Goal: Task Accomplishment & Management: Manage account settings

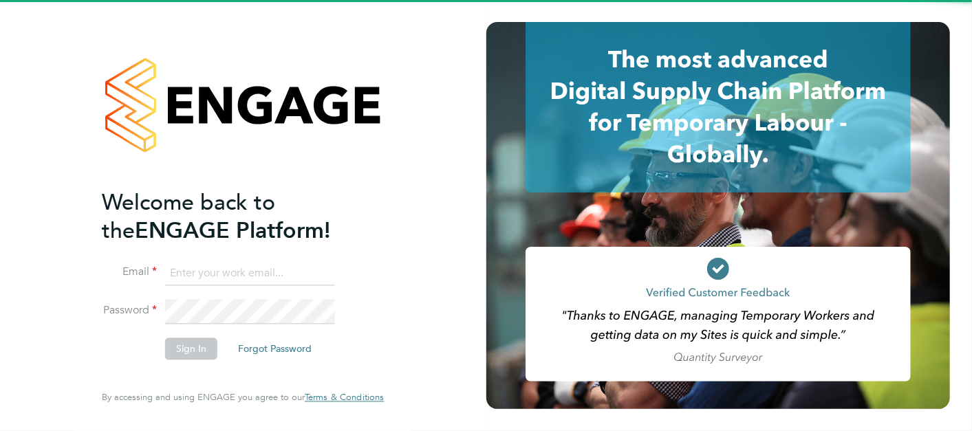
click at [292, 267] on input at bounding box center [250, 274] width 170 height 25
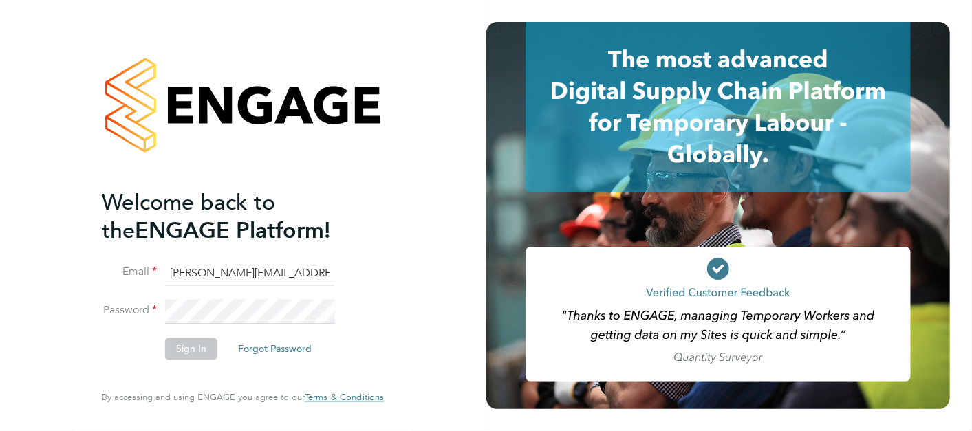
type input "lewis.railton@hays.com"
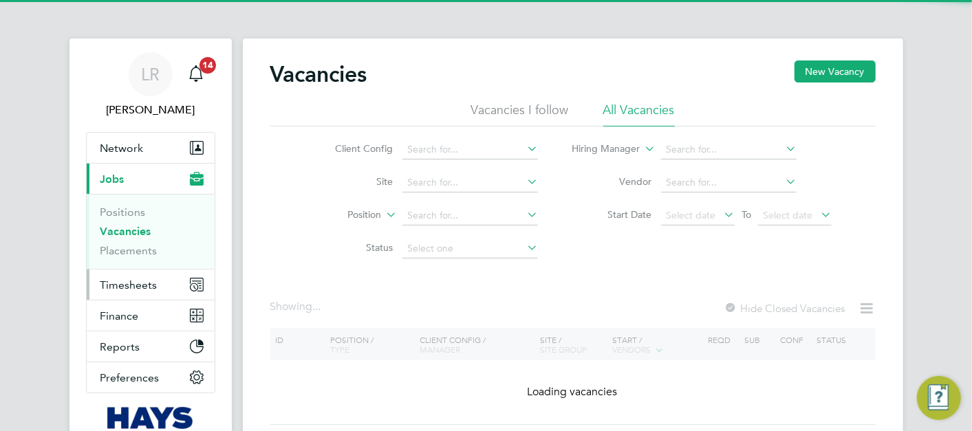
click at [107, 275] on button "Timesheets" at bounding box center [151, 285] width 128 height 30
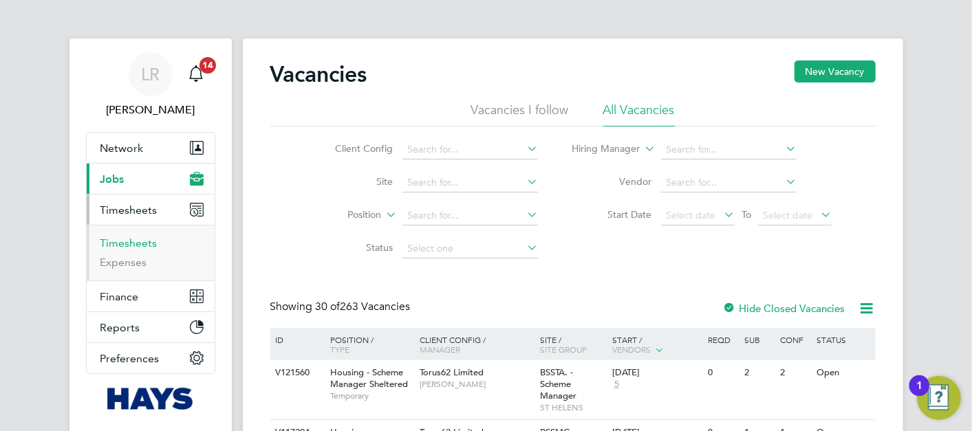
click at [143, 242] on link "Timesheets" at bounding box center [128, 243] width 57 height 13
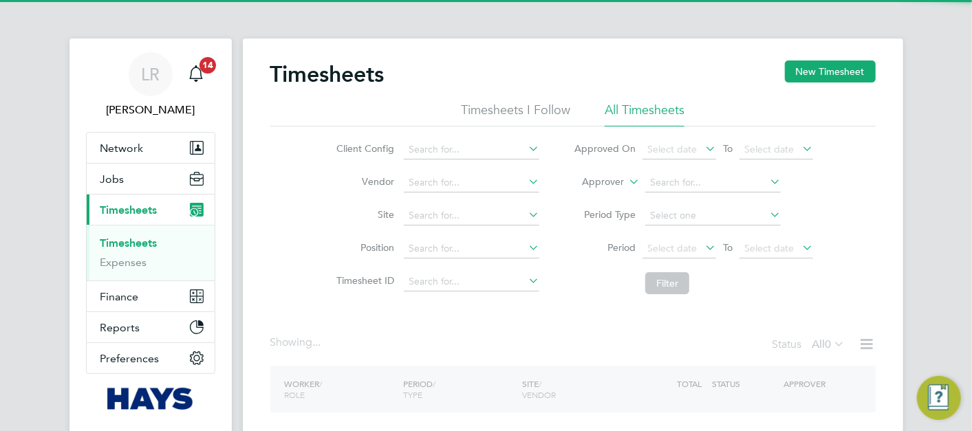
drag, startPoint x: 782, startPoint y: 76, endPoint x: 798, endPoint y: 72, distance: 15.9
click at [785, 72] on div "Timesheets New Timesheet" at bounding box center [573, 81] width 606 height 41
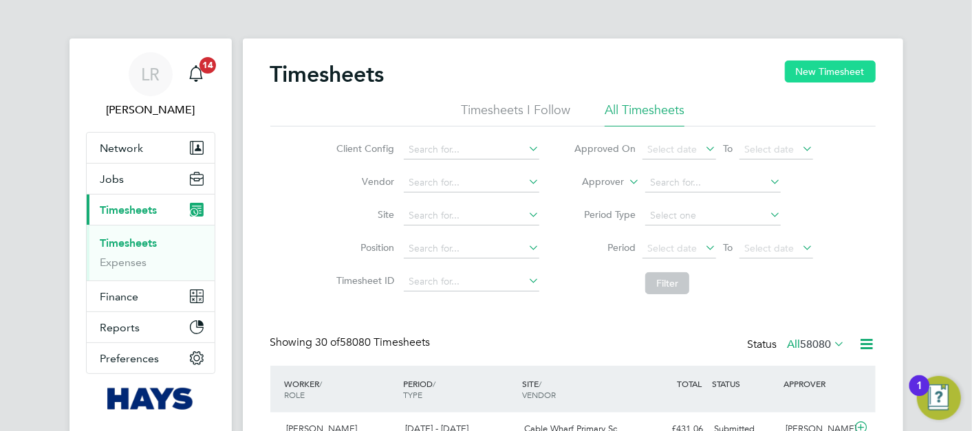
click at [798, 72] on button "New Timesheet" at bounding box center [830, 72] width 91 height 22
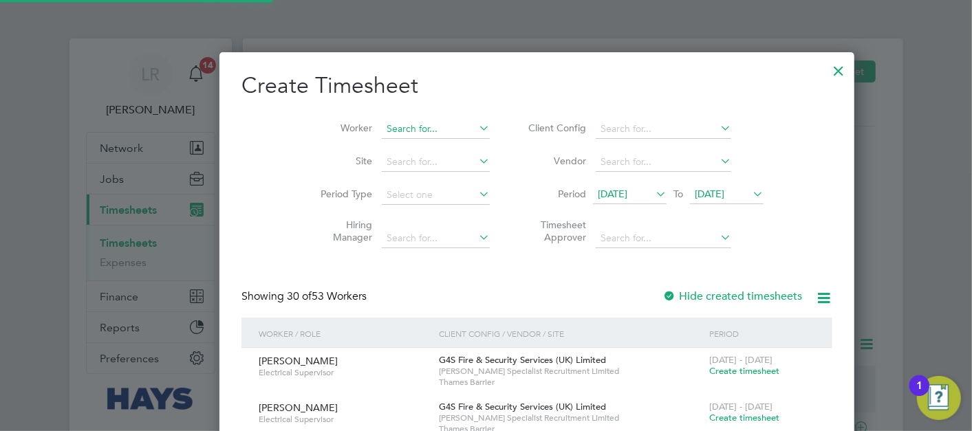
click at [382, 126] on input at bounding box center [436, 129] width 108 height 19
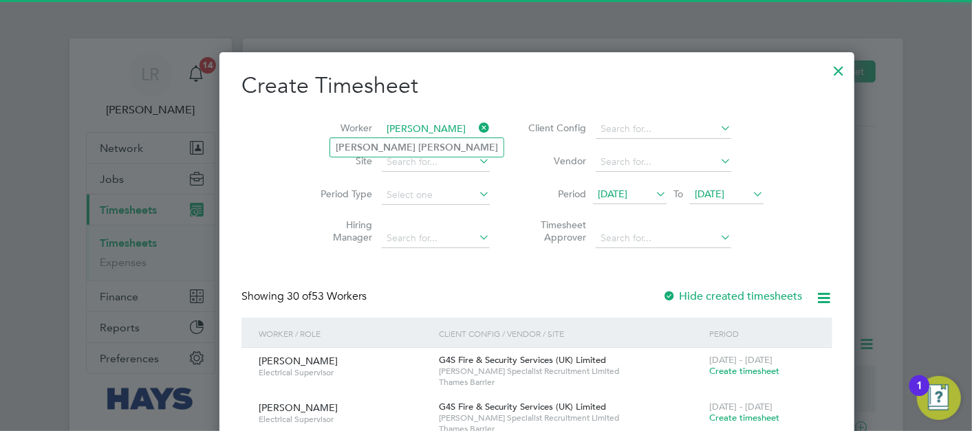
type input "[PERSON_NAME]"
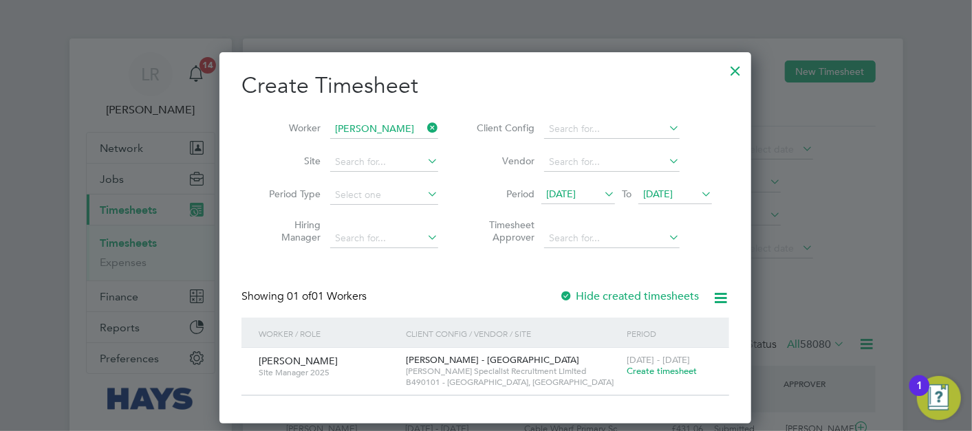
click at [677, 302] on label "Hide created timesheets" at bounding box center [629, 297] width 140 height 14
click at [674, 290] on div "Hide created timesheets" at bounding box center [630, 297] width 142 height 14
click at [666, 290] on label "Hide created timesheets" at bounding box center [629, 297] width 140 height 14
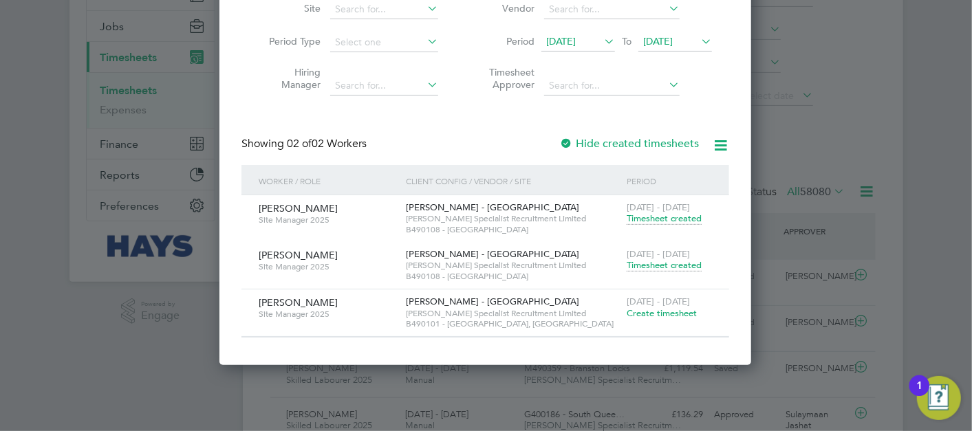
click at [564, 37] on span "[DATE]" at bounding box center [561, 41] width 30 height 12
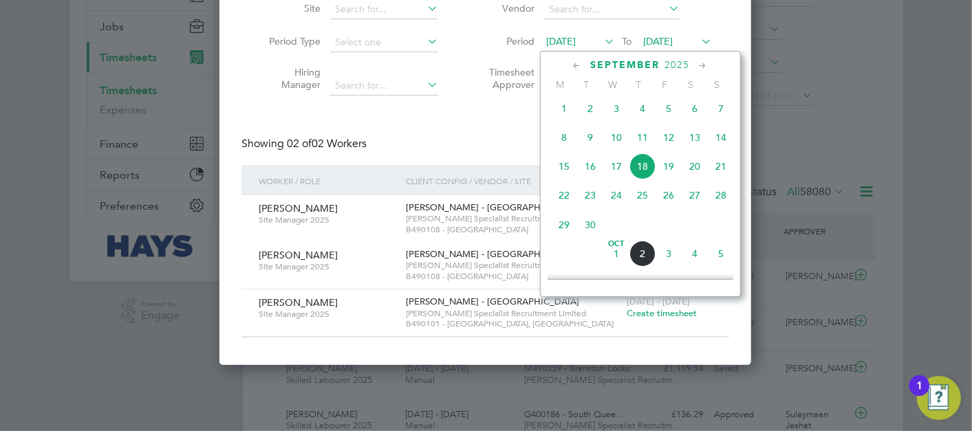
click at [645, 115] on span "4" at bounding box center [643, 109] width 26 height 26
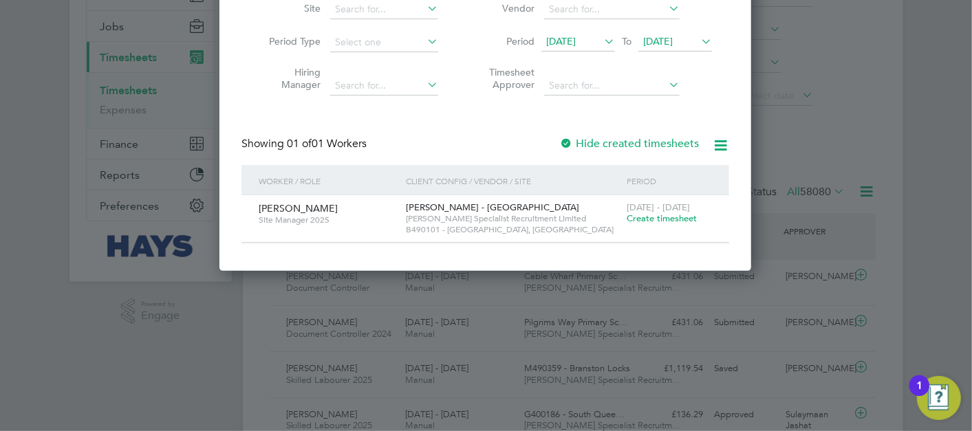
click at [607, 141] on label "Hide created timesheets" at bounding box center [629, 144] width 140 height 14
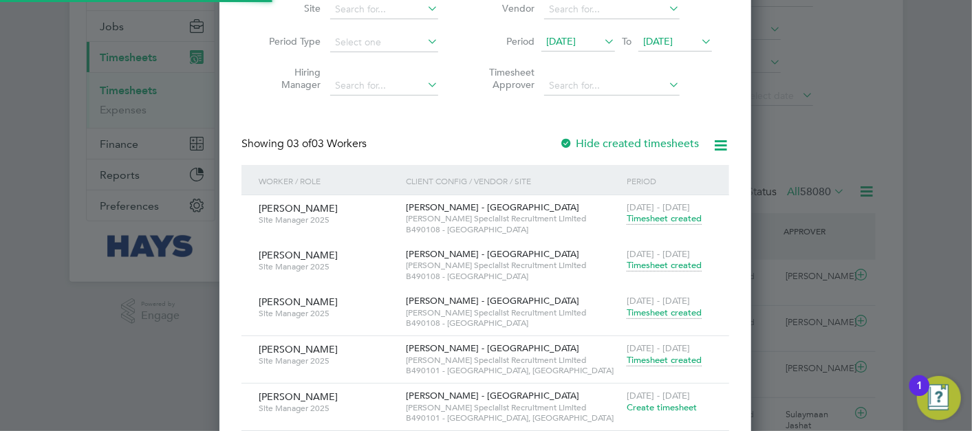
click at [607, 141] on label "Hide created timesheets" at bounding box center [629, 144] width 140 height 14
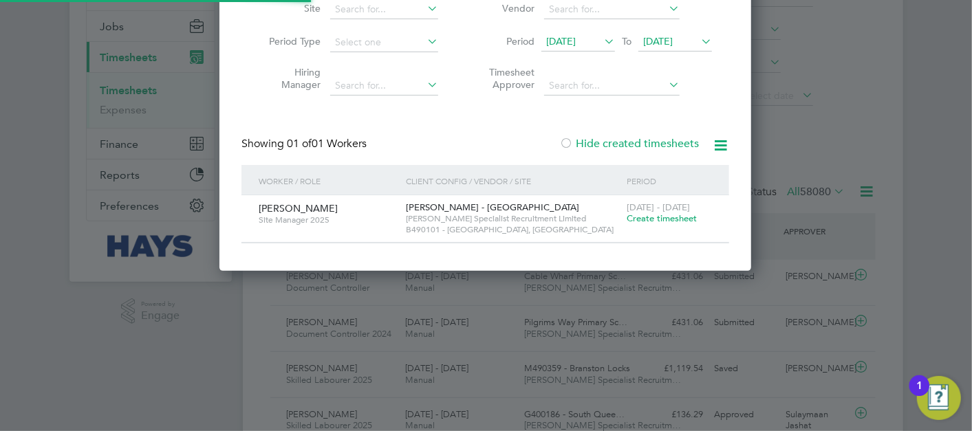
click at [607, 141] on label "Hide created timesheets" at bounding box center [629, 144] width 140 height 14
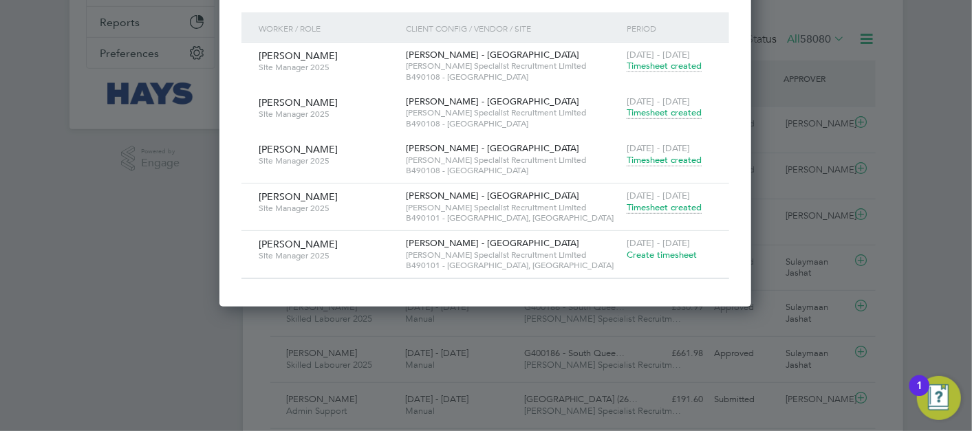
click at [467, 151] on span "[PERSON_NAME] - [GEOGRAPHIC_DATA]" at bounding box center [492, 148] width 173 height 12
click at [684, 202] on span "Timesheet created" at bounding box center [664, 208] width 75 height 12
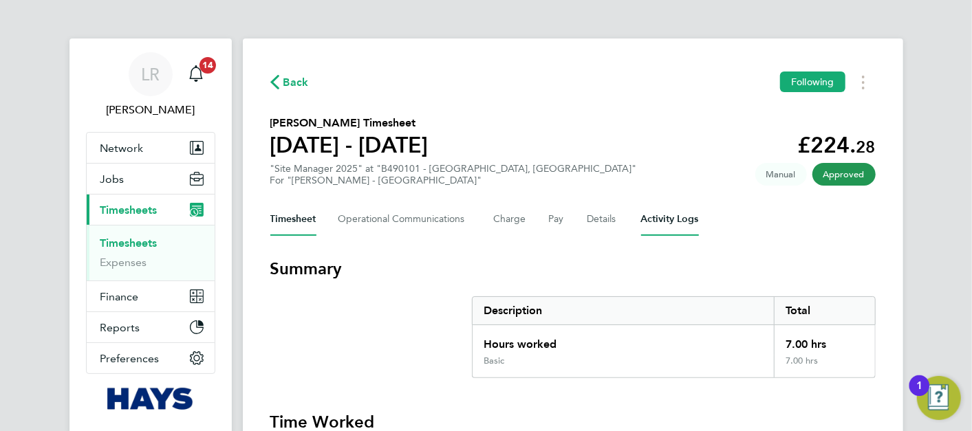
click at [668, 223] on Logs-tab "Activity Logs" at bounding box center [670, 219] width 58 height 33
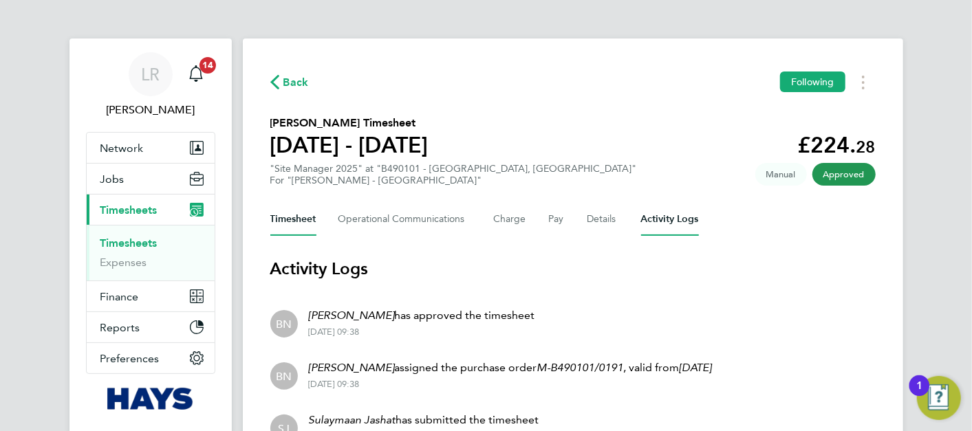
click at [312, 224] on button "Timesheet" at bounding box center [293, 219] width 46 height 33
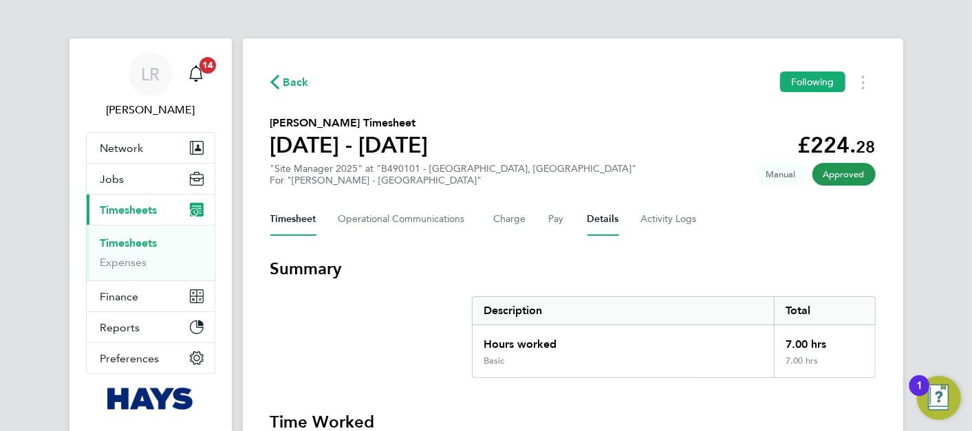
click at [584, 220] on div "Timesheet Operational Communications Charge Pay Details Activity Logs" at bounding box center [573, 219] width 606 height 33
click at [588, 220] on button "Details" at bounding box center [604, 219] width 32 height 33
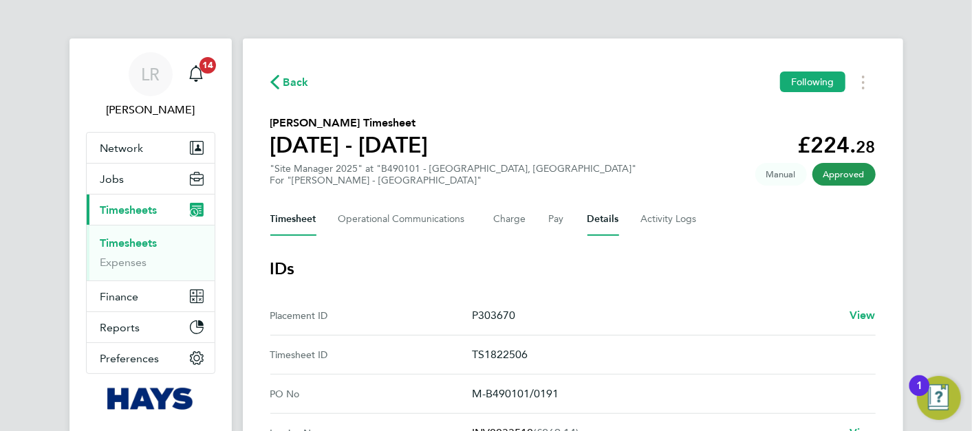
click at [304, 221] on button "Timesheet" at bounding box center [293, 219] width 46 height 33
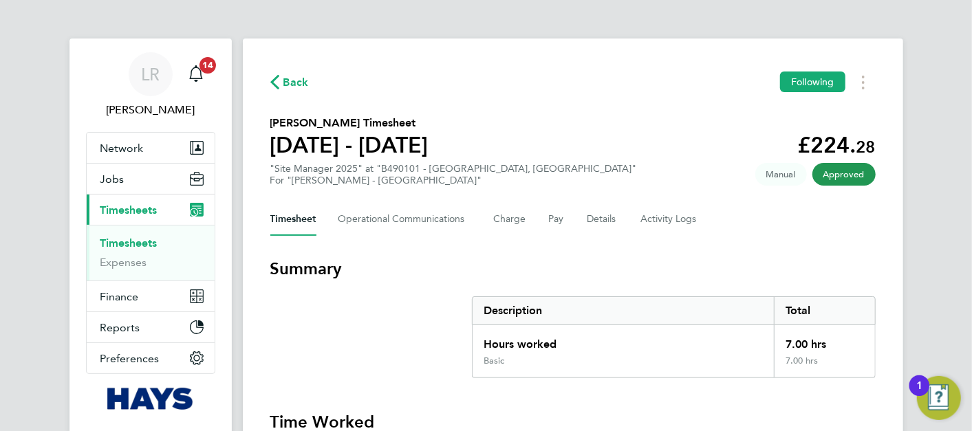
click at [284, 80] on span "Back" at bounding box center [296, 82] width 25 height 17
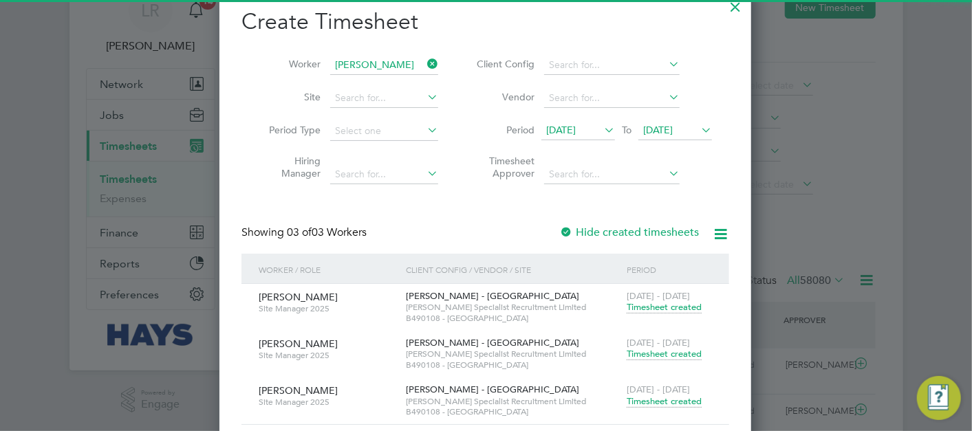
scroll to position [6, 6]
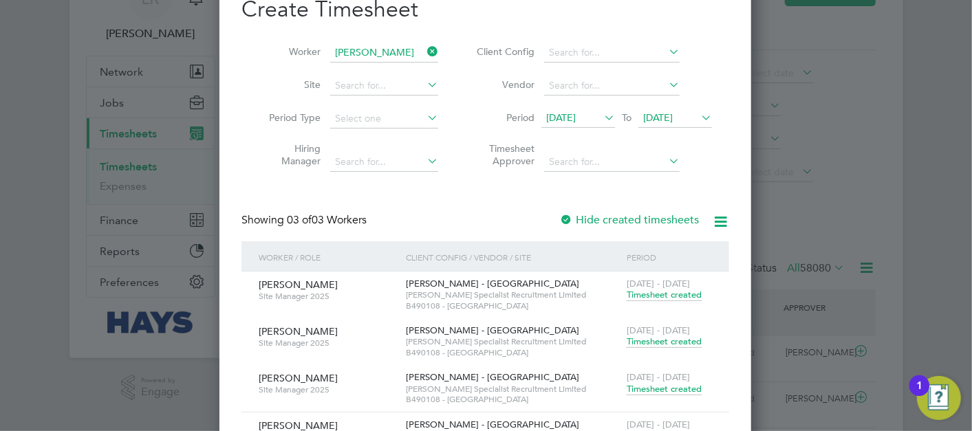
click at [665, 292] on span "Timesheet created" at bounding box center [664, 295] width 75 height 12
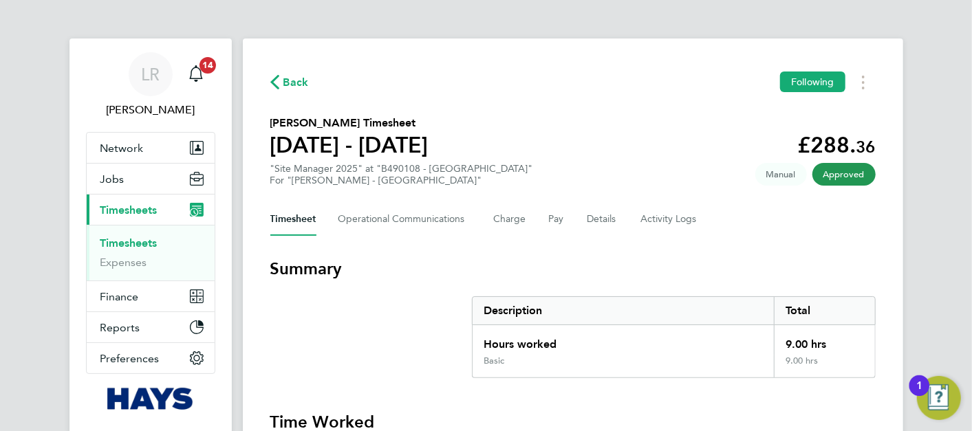
click at [568, 217] on div "Timesheet Operational Communications Charge Pay Details Activity Logs" at bounding box center [573, 219] width 606 height 33
click at [562, 222] on button "Pay" at bounding box center [557, 219] width 17 height 33
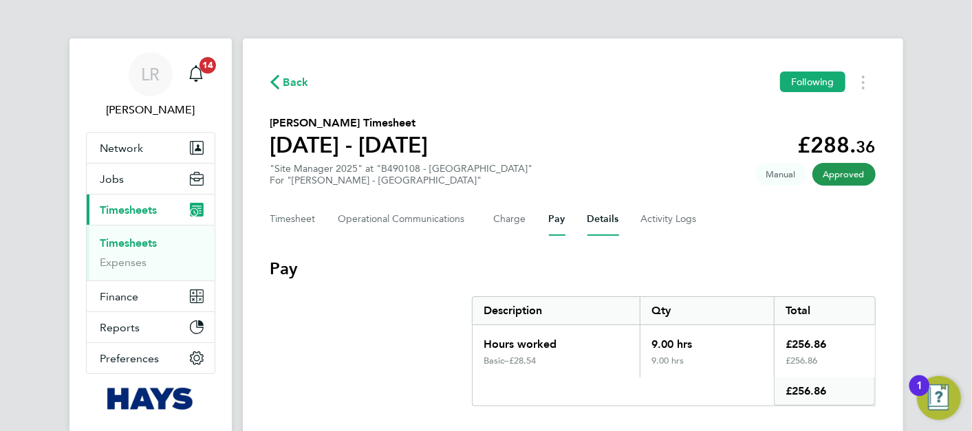
click at [588, 222] on button "Details" at bounding box center [604, 219] width 32 height 33
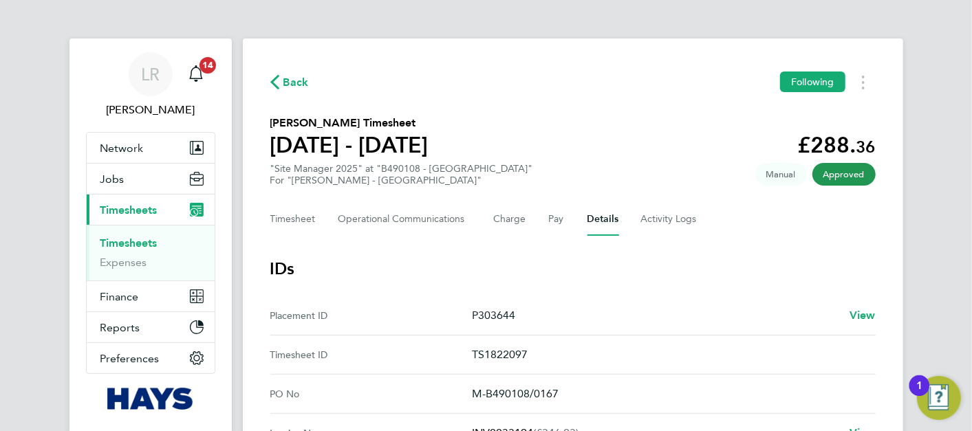
click at [293, 83] on span "Back" at bounding box center [296, 82] width 25 height 17
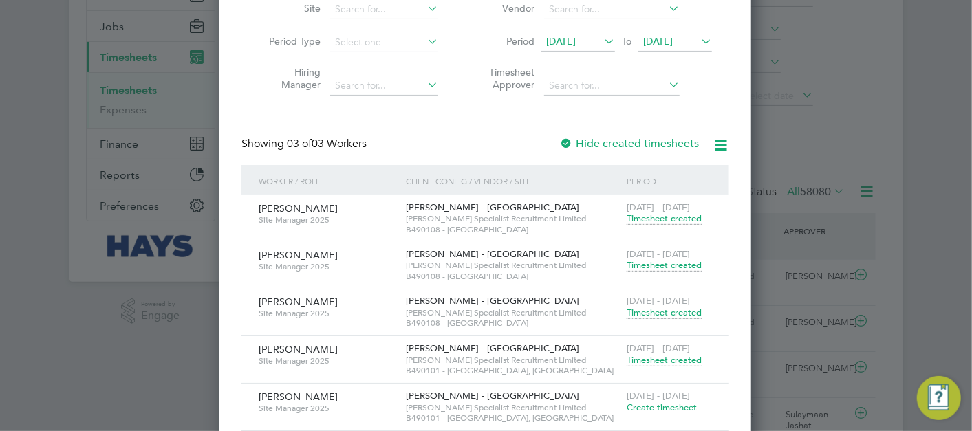
click at [668, 265] on span "Timesheet created" at bounding box center [664, 265] width 75 height 12
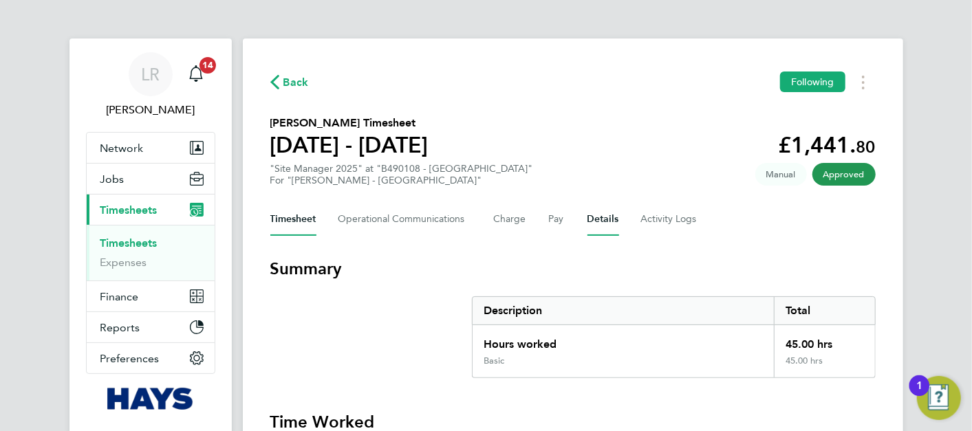
click at [595, 219] on button "Details" at bounding box center [604, 219] width 32 height 33
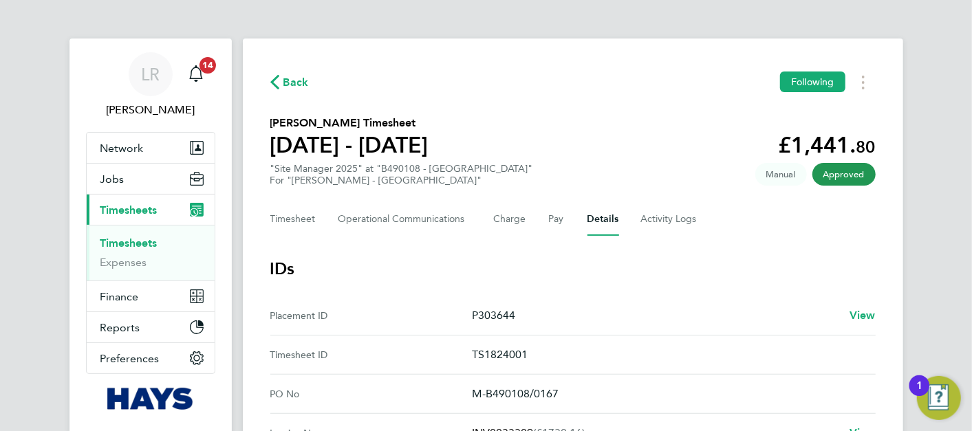
click at [289, 84] on span "Back" at bounding box center [296, 82] width 25 height 17
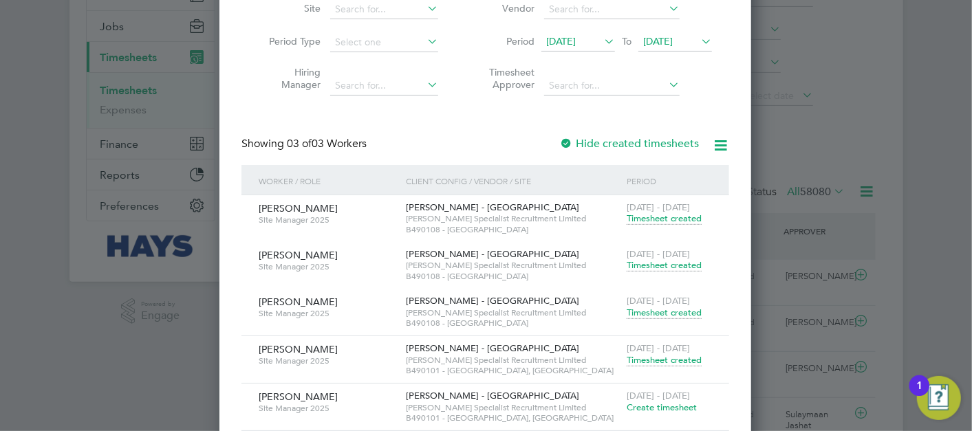
click at [680, 313] on span "Timesheet created" at bounding box center [664, 313] width 75 height 12
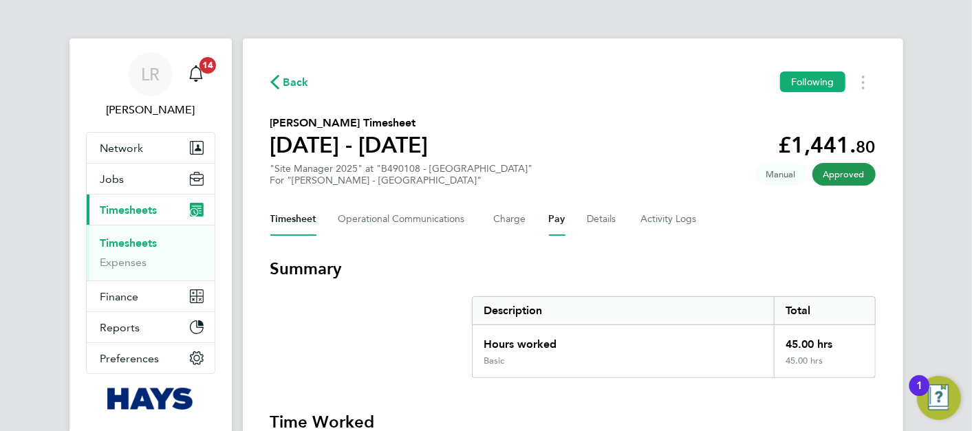
drag, startPoint x: 559, startPoint y: 218, endPoint x: 578, endPoint y: 218, distance: 19.3
click at [559, 218] on button "Pay" at bounding box center [557, 219] width 17 height 33
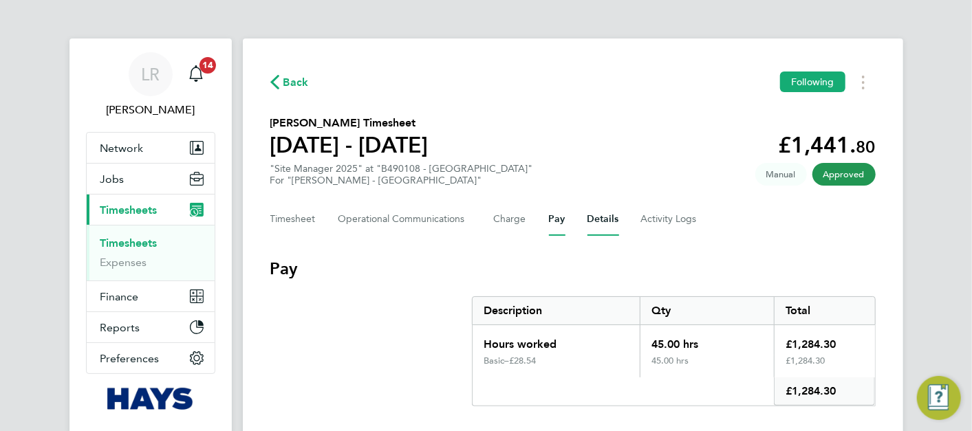
click at [597, 220] on button "Details" at bounding box center [604, 219] width 32 height 33
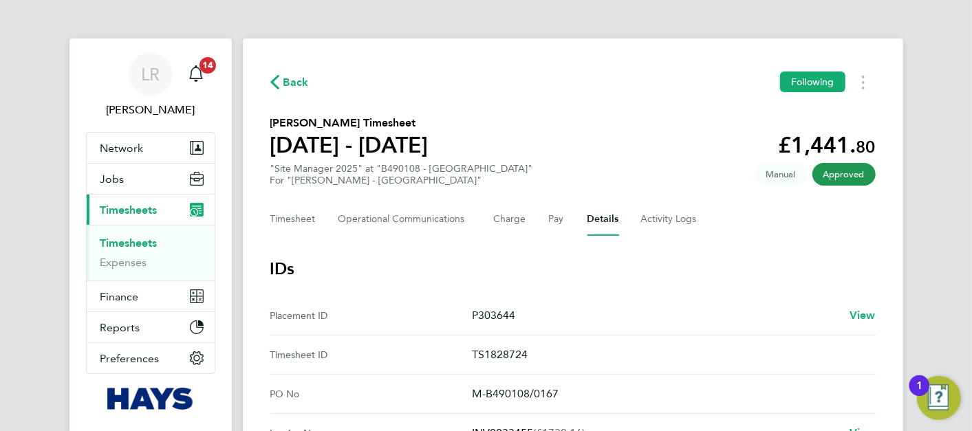
click at [295, 87] on span "Back" at bounding box center [296, 82] width 25 height 17
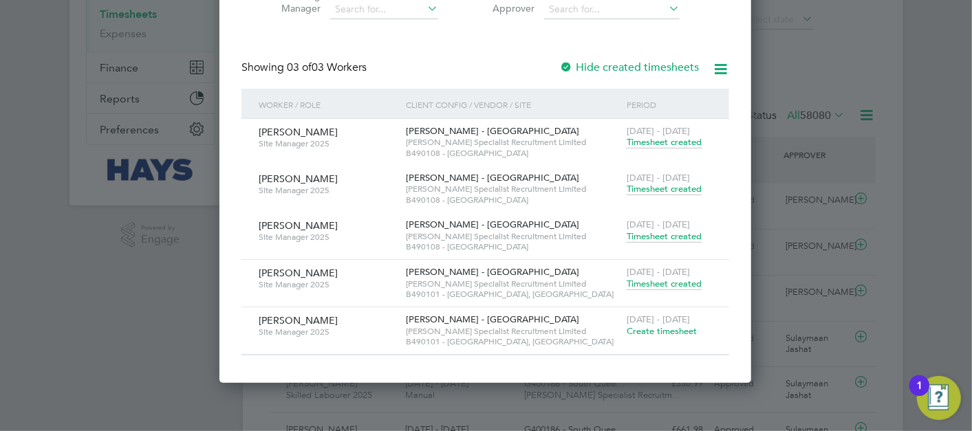
click at [652, 287] on span "Timesheet created" at bounding box center [664, 284] width 75 height 12
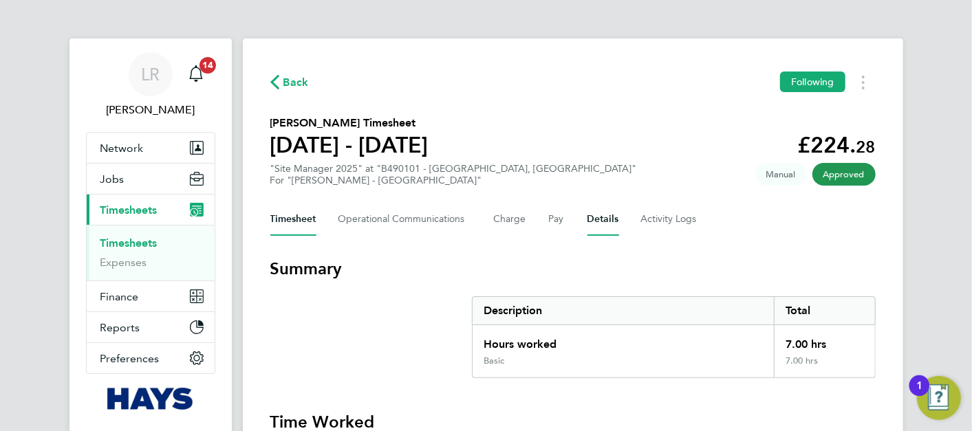
click at [599, 226] on button "Details" at bounding box center [604, 219] width 32 height 33
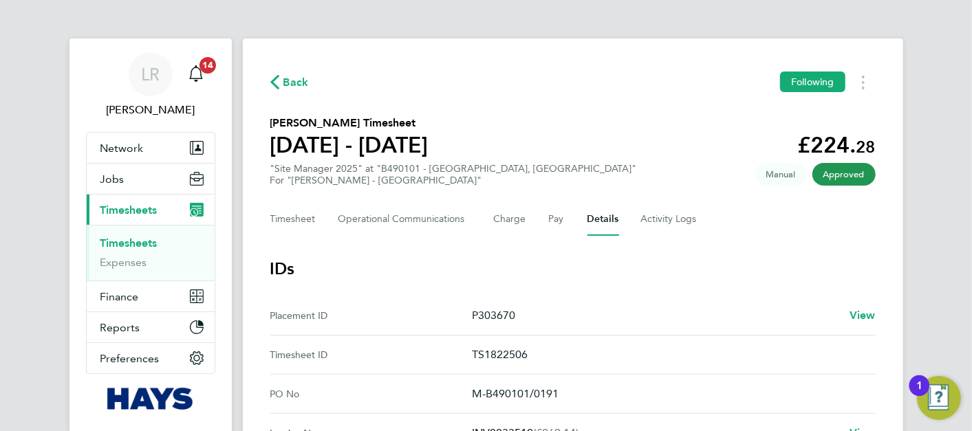
click at [296, 85] on span "Back" at bounding box center [296, 82] width 25 height 17
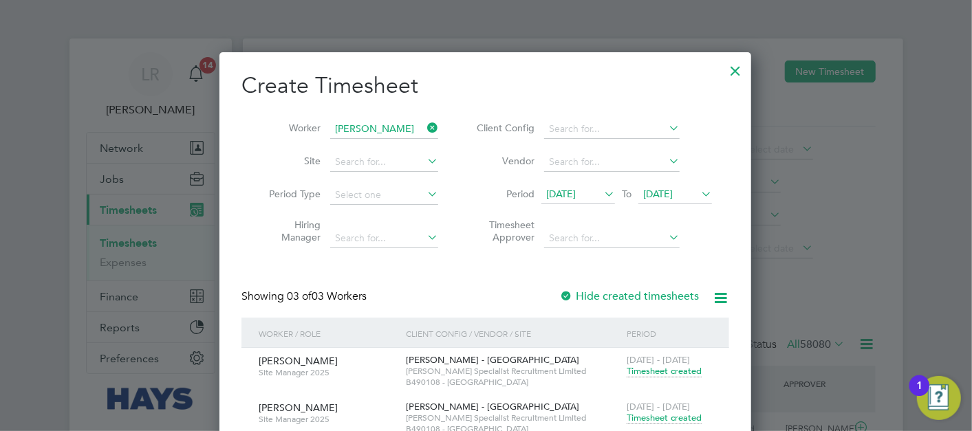
click at [731, 72] on div at bounding box center [735, 67] width 25 height 25
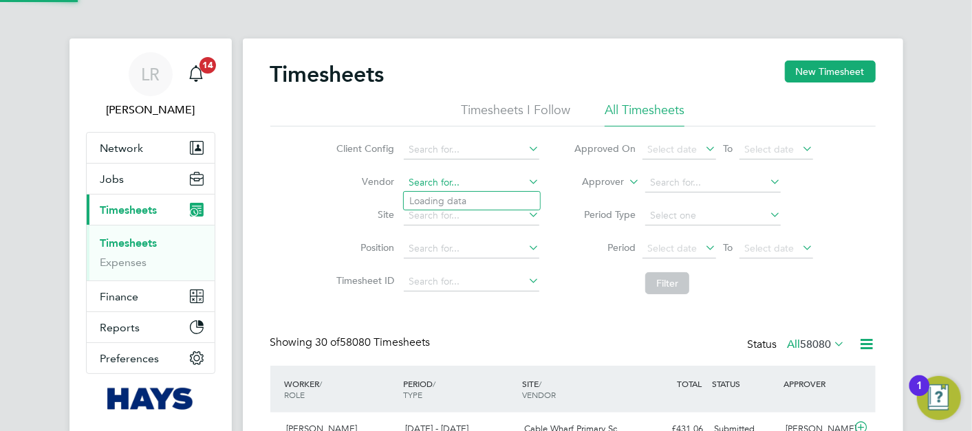
click at [434, 175] on input at bounding box center [472, 182] width 136 height 19
drag, startPoint x: 446, startPoint y: 189, endPoint x: 454, endPoint y: 224, distance: 36.7
click at [448, 204] on li "No results found" at bounding box center [472, 201] width 136 height 18
click at [462, 237] on li "Position" at bounding box center [436, 249] width 242 height 33
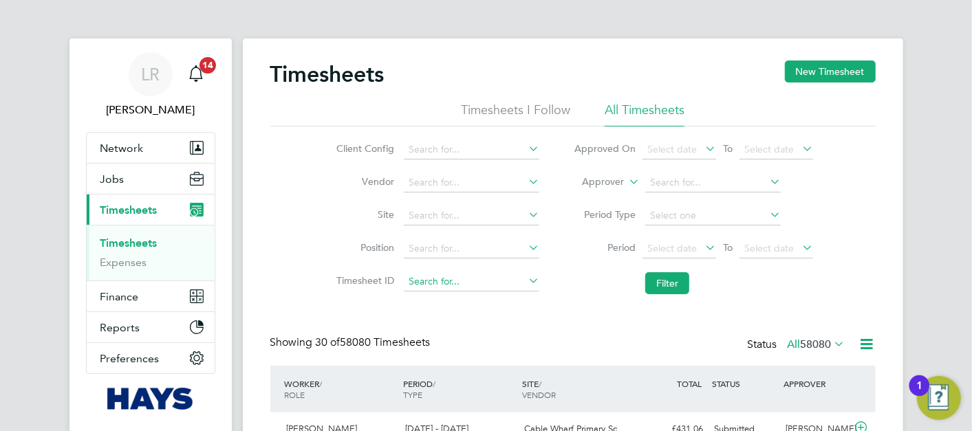
click at [420, 279] on input at bounding box center [472, 282] width 136 height 19
click at [139, 185] on button "Jobs" at bounding box center [151, 179] width 128 height 30
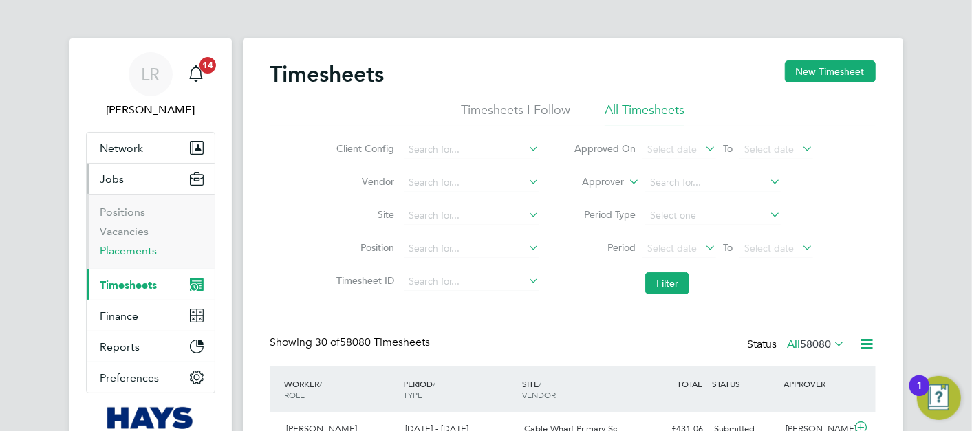
click at [138, 250] on link "Placements" at bounding box center [128, 250] width 57 height 13
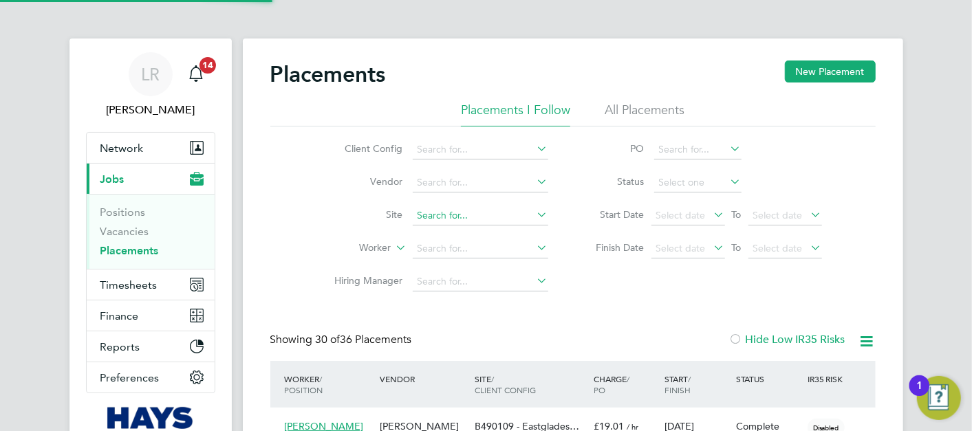
scroll to position [52, 119]
click at [657, 110] on li "All Placements" at bounding box center [645, 114] width 80 height 25
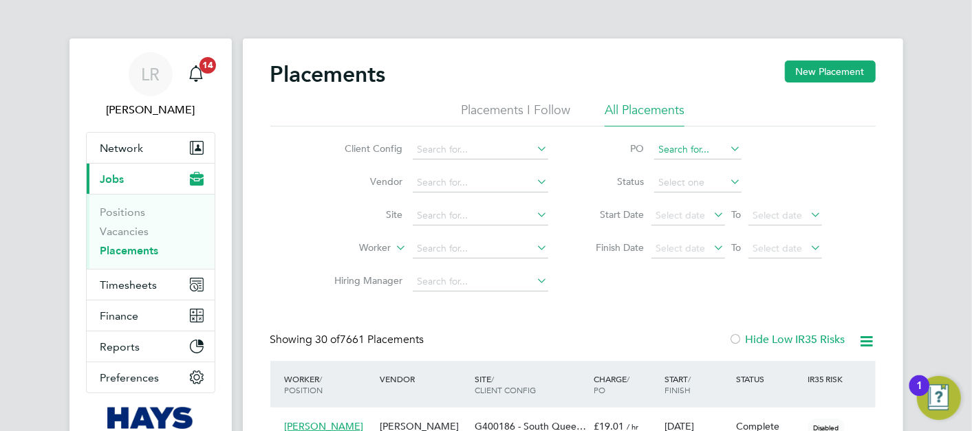
click at [703, 150] on input at bounding box center [697, 149] width 87 height 19
paste input "304202"
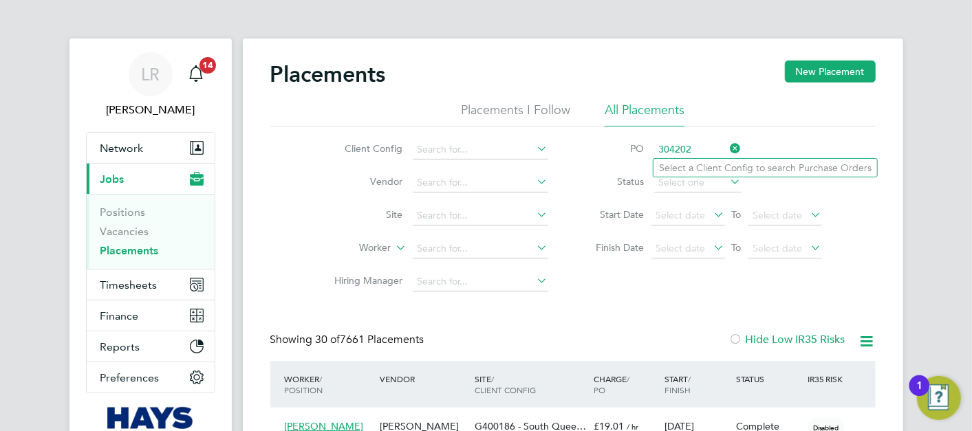
type input "304202"
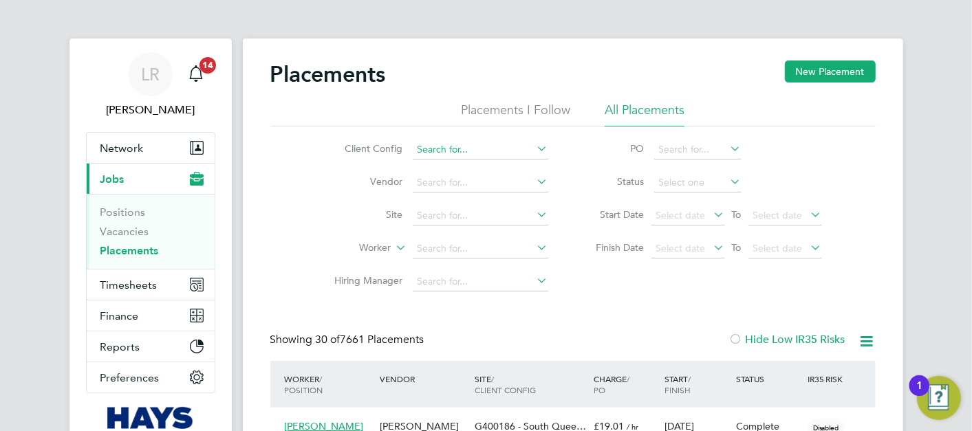
click at [480, 150] on input at bounding box center [481, 149] width 136 height 19
paste input "304202"
click at [418, 144] on input "304202" at bounding box center [481, 149] width 136 height 19
click at [418, 149] on input "304202" at bounding box center [481, 149] width 136 height 19
click at [423, 145] on input "P304202" at bounding box center [481, 149] width 136 height 19
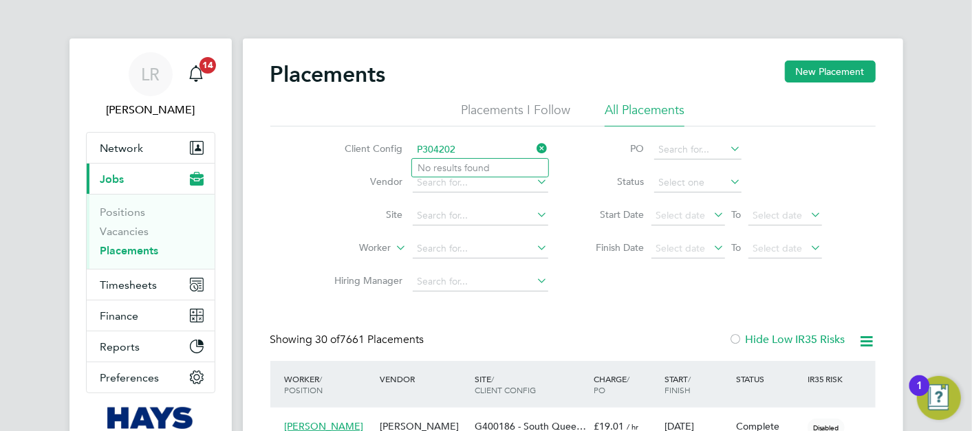
click at [423, 145] on input "P304202" at bounding box center [481, 149] width 136 height 19
type input "P304202"
click at [690, 149] on input at bounding box center [697, 149] width 87 height 19
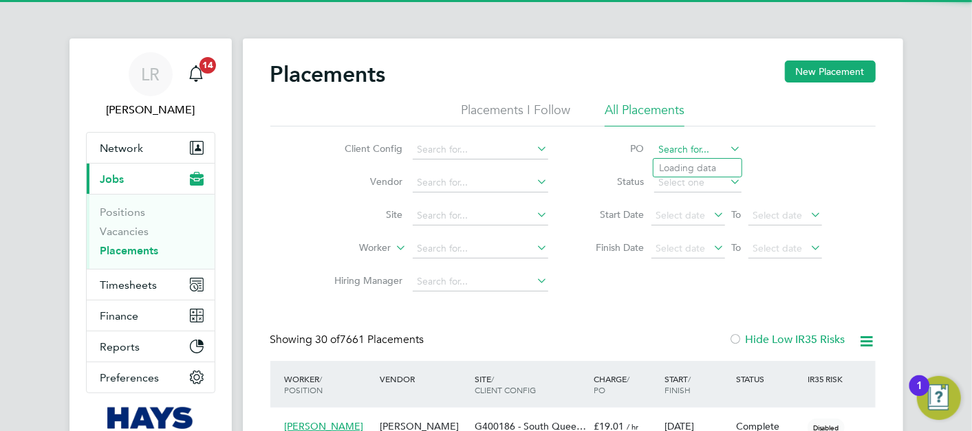
paste input "P304202"
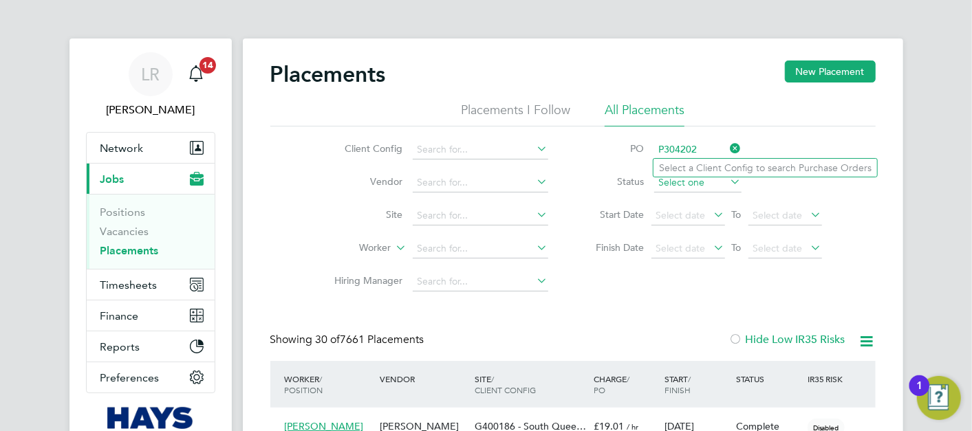
type input "P304202"
click at [692, 189] on input at bounding box center [697, 182] width 87 height 19
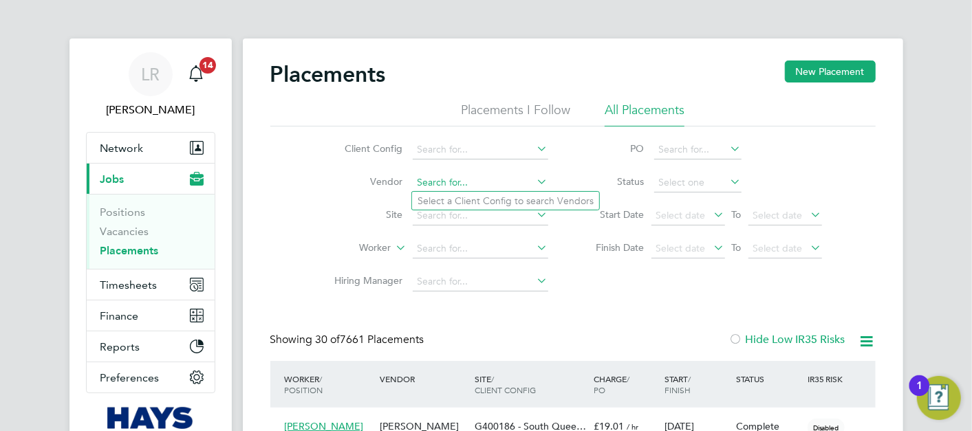
click at [440, 186] on input at bounding box center [481, 182] width 136 height 19
paste input "P304202"
type input "P304202"
click at [551, 210] on ul "Select a Client Config to search Vendors" at bounding box center [506, 200] width 189 height 19
click at [385, 252] on label "Worker" at bounding box center [351, 249] width 79 height 14
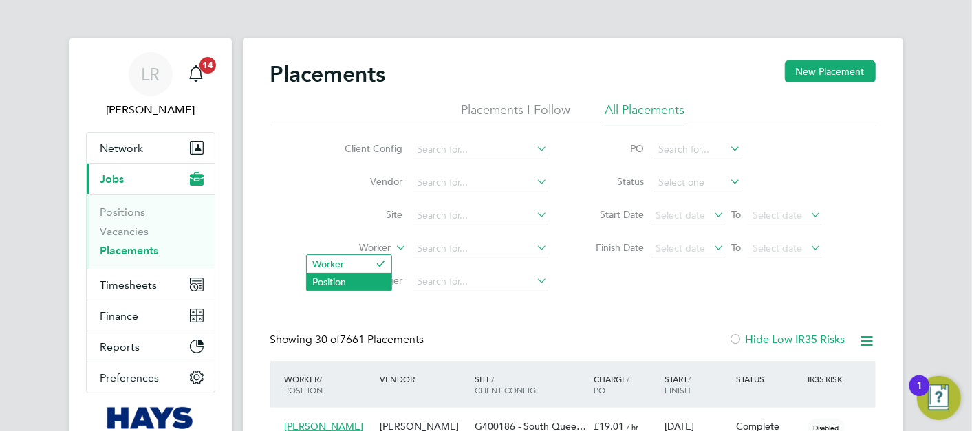
click at [357, 275] on li "Position" at bounding box center [349, 282] width 85 height 18
click at [394, 246] on icon at bounding box center [394, 244] width 0 height 12
drag, startPoint x: 372, startPoint y: 259, endPoint x: 403, endPoint y: 252, distance: 32.5
click at [372, 259] on li "Worker" at bounding box center [349, 264] width 85 height 18
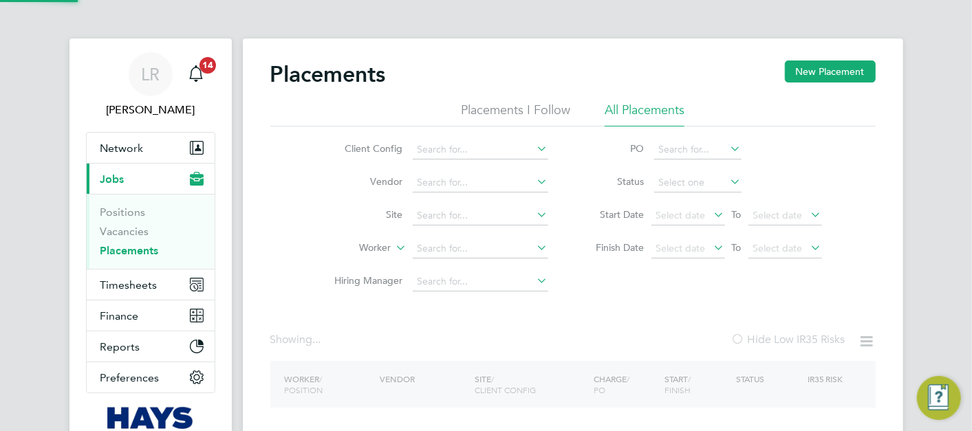
click at [456, 242] on input at bounding box center [481, 248] width 136 height 19
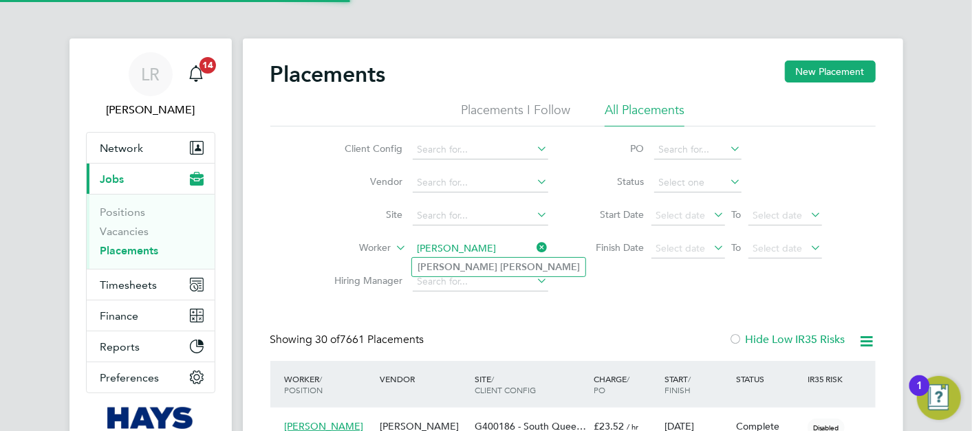
type input "[PERSON_NAME]"
